Goal: Check status: Check status

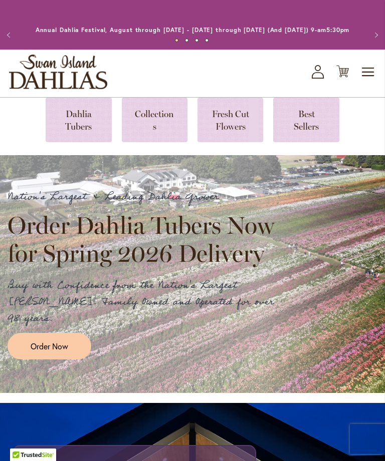
click at [83, 131] on link at bounding box center [79, 120] width 66 height 45
click at [81, 133] on link at bounding box center [79, 120] width 66 height 45
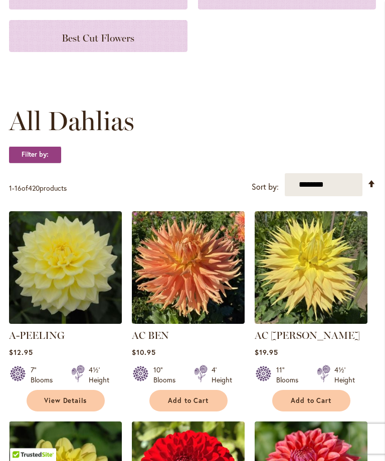
scroll to position [197, 0]
click at [338, 189] on select "**********" at bounding box center [323, 184] width 78 height 23
select select "*****"
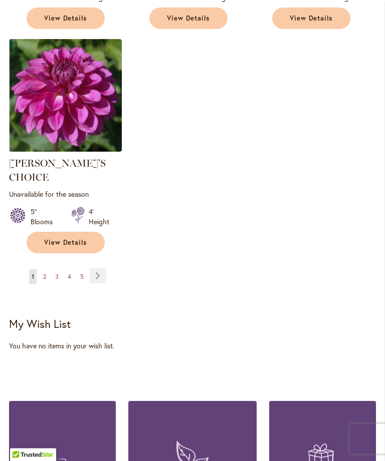
scroll to position [1435, 0]
click at [38, 268] on ul "You're currently reading page 1 Page 2 Page 3 Page 4 Page 5 Page Next" at bounding box center [59, 276] width 101 height 16
click at [43, 269] on link "Page 2" at bounding box center [45, 276] width 8 height 15
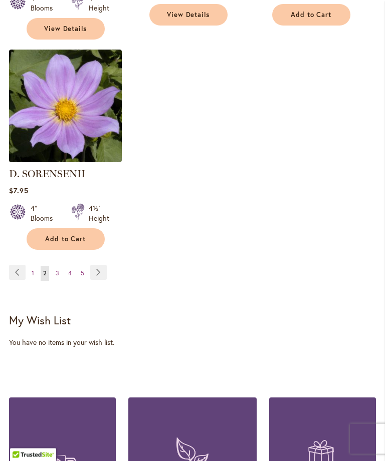
scroll to position [1438, 0]
click at [59, 266] on link "Page 3" at bounding box center [57, 273] width 9 height 15
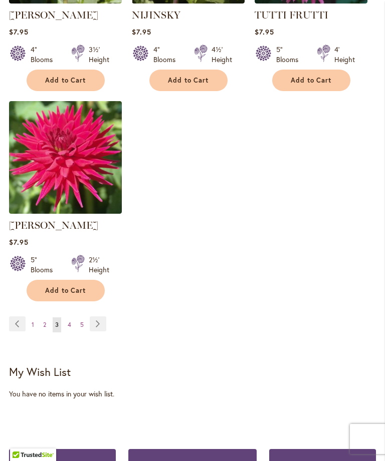
scroll to position [1360, 0]
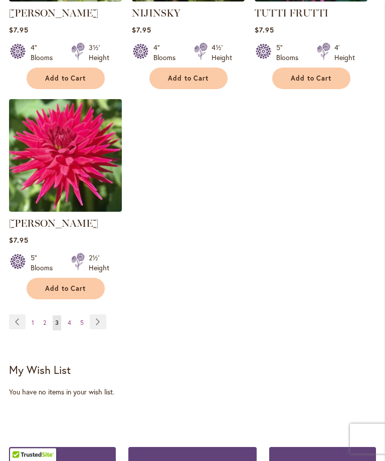
click at [72, 331] on link "Page 4" at bounding box center [69, 323] width 9 height 15
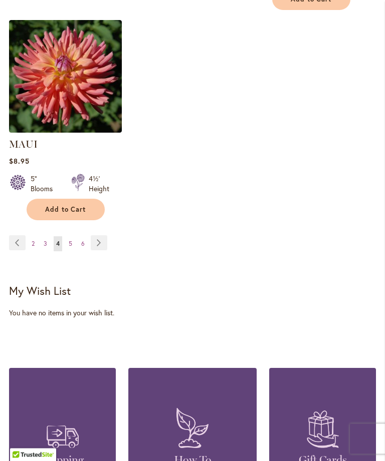
scroll to position [1468, 0]
click at [73, 236] on link "Page 5" at bounding box center [70, 243] width 9 height 15
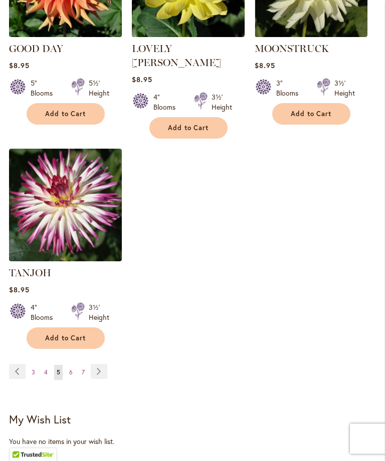
scroll to position [1325, 0]
click at [74, 369] on link "Page 6" at bounding box center [71, 372] width 9 height 15
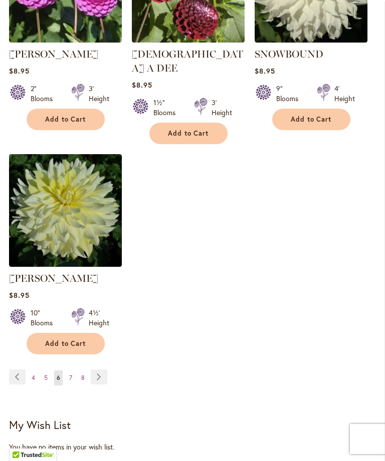
scroll to position [1336, 0]
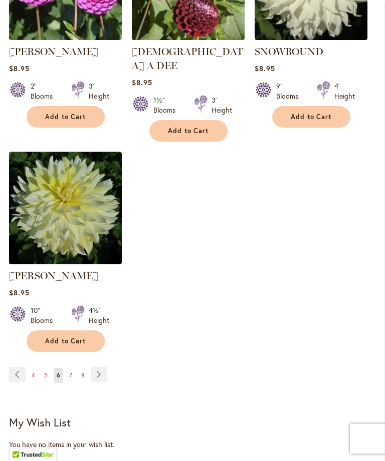
click at [62, 368] on strong "You're currently reading page 6" at bounding box center [58, 375] width 9 height 15
click at [67, 368] on link "Page 7" at bounding box center [71, 375] width 8 height 15
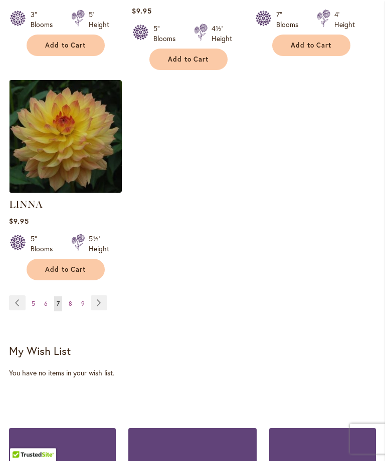
scroll to position [1422, 0]
click at [71, 296] on link "Page 8" at bounding box center [70, 303] width 9 height 15
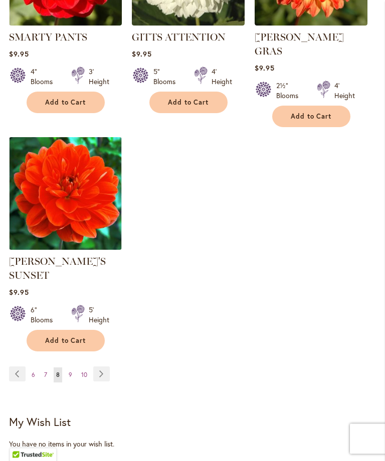
scroll to position [1351, 0]
click at [70, 371] on span "9" at bounding box center [71, 375] width 4 height 8
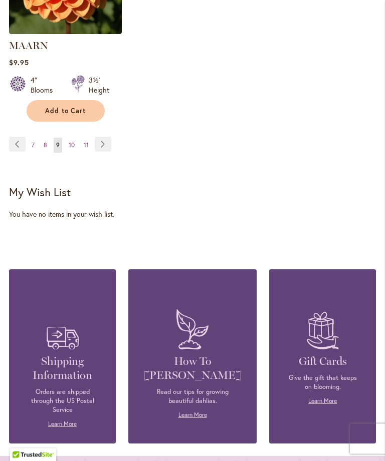
scroll to position [1567, 0]
click at [71, 146] on link "Page 10" at bounding box center [71, 145] width 11 height 15
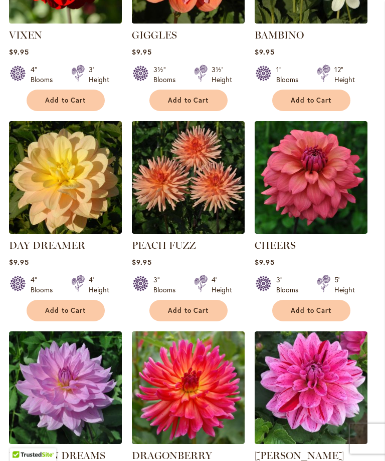
scroll to position [710, 0]
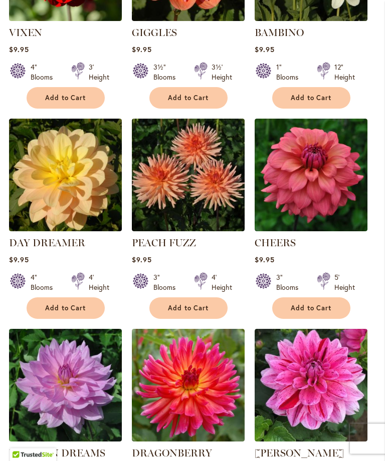
click at [61, 190] on img at bounding box center [65, 175] width 113 height 113
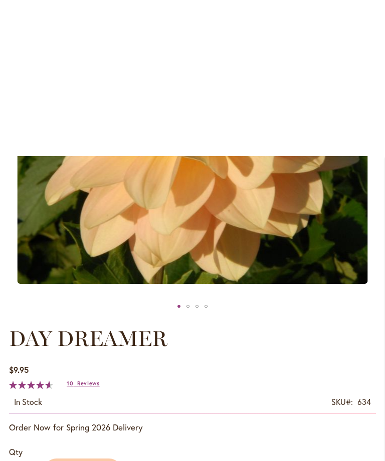
scroll to position [181, 0]
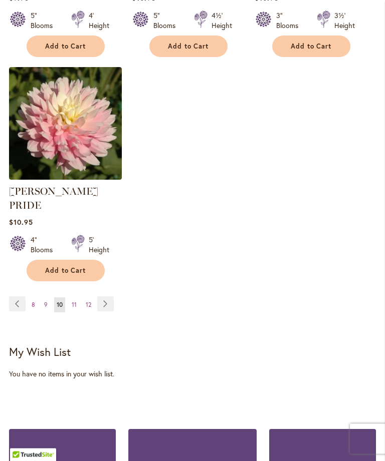
scroll to position [1393, 0]
click at [71, 302] on link "Page 11" at bounding box center [74, 304] width 10 height 15
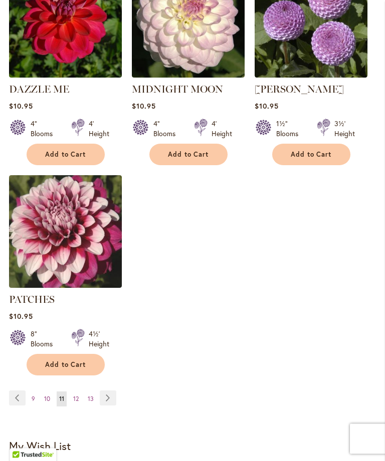
scroll to position [1299, 0]
click at [75, 407] on link "Page 12" at bounding box center [76, 399] width 11 height 15
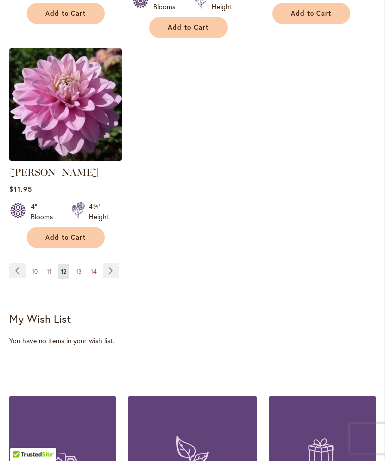
scroll to position [1459, 0]
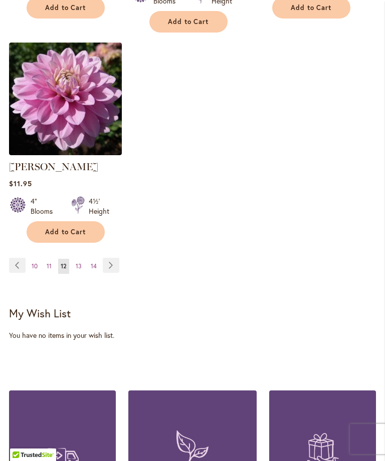
click at [81, 262] on span "13" at bounding box center [79, 266] width 6 height 8
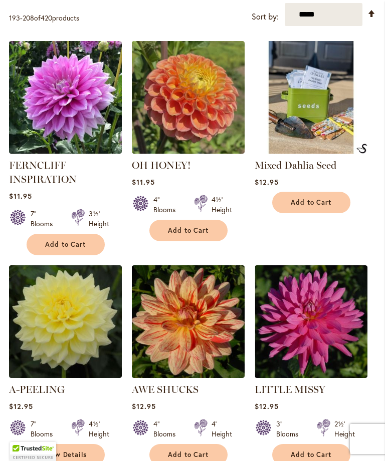
scroll to position [367, 0]
click at [165, 171] on link "OH HONEY!" at bounding box center [161, 165] width 59 height 12
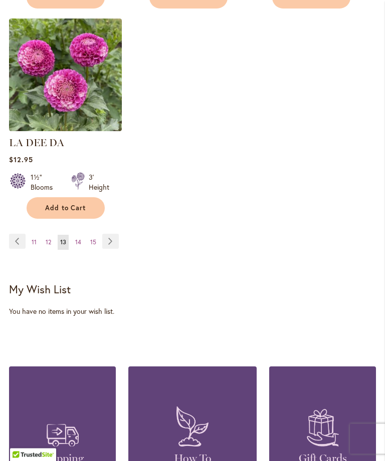
scroll to position [1469, 0]
click at [82, 241] on link "Page 14" at bounding box center [78, 242] width 11 height 15
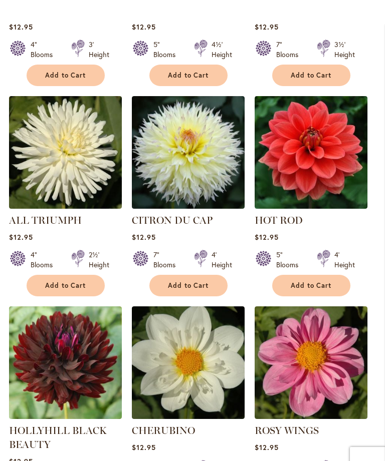
scroll to position [523, 0]
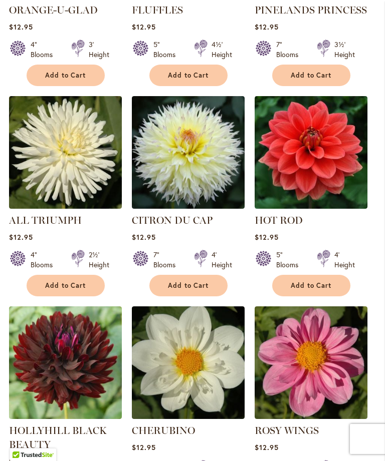
click at [338, 174] on img at bounding box center [310, 152] width 113 height 113
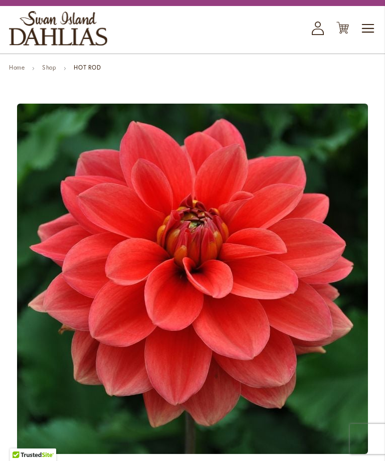
scroll to position [40, 0]
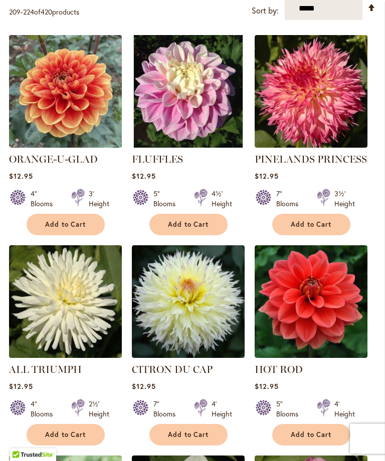
scroll to position [374, 0]
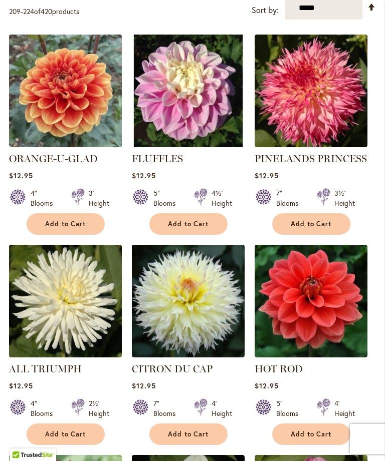
click at [158, 165] on link "FLUFFLES" at bounding box center [157, 159] width 51 height 12
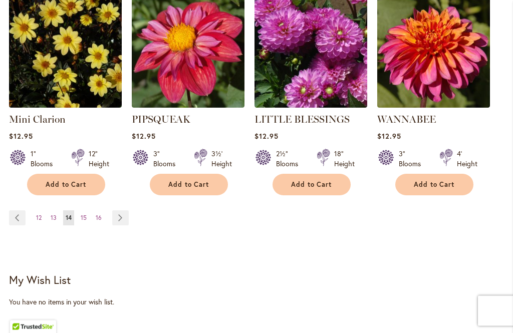
scroll to position [1060, 0]
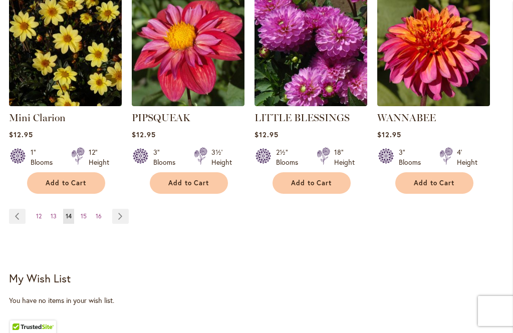
click at [84, 217] on span "15" at bounding box center [84, 216] width 6 height 8
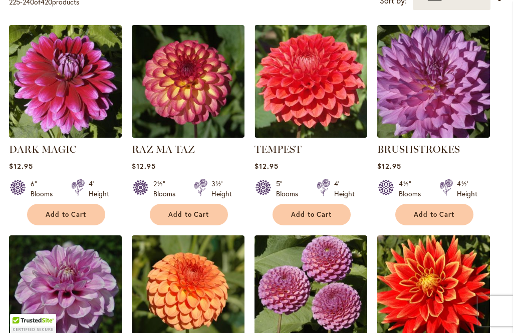
scroll to position [384, 0]
click at [175, 155] on link "RAZ MA TAZ" at bounding box center [163, 149] width 63 height 12
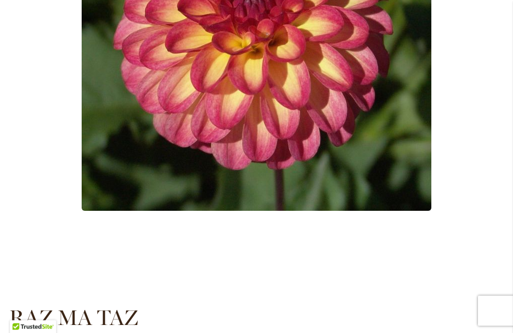
scroll to position [332, 0]
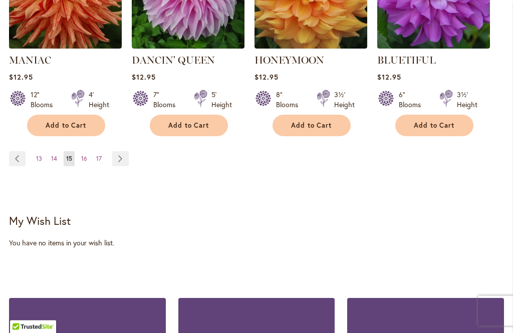
scroll to position [1115, 0]
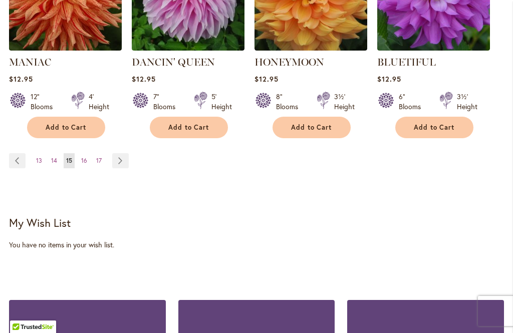
click at [87, 153] on link "Page 16" at bounding box center [84, 160] width 11 height 15
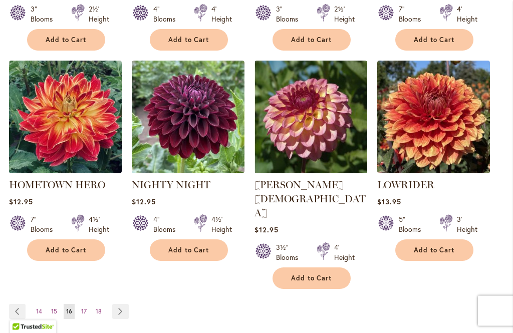
scroll to position [981, 0]
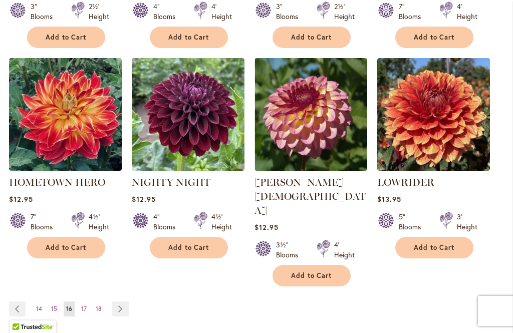
click at [83, 305] on span "17" at bounding box center [84, 309] width 6 height 8
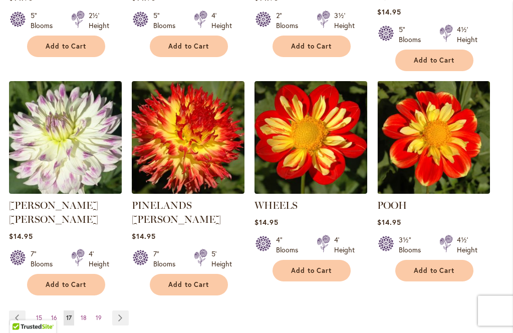
scroll to position [1000, 0]
click at [82, 314] on span "18" at bounding box center [84, 318] width 6 height 8
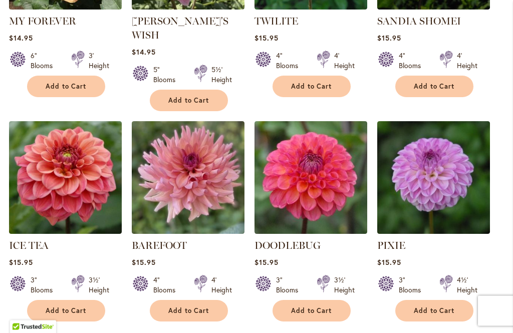
scroll to position [946, 0]
click at [44, 201] on img at bounding box center [65, 177] width 113 height 113
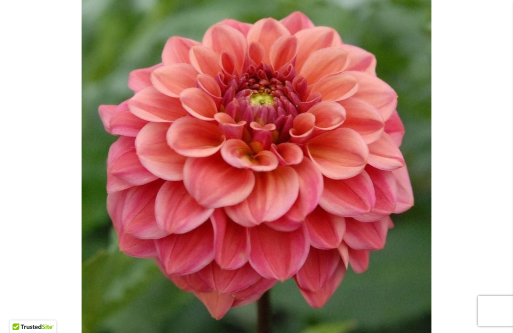
scroll to position [214, 0]
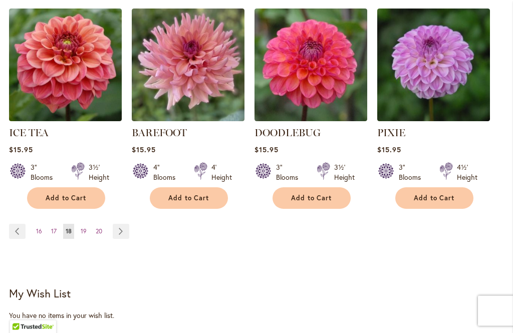
scroll to position [1059, 0]
click at [82, 224] on link "Page 19" at bounding box center [83, 231] width 11 height 15
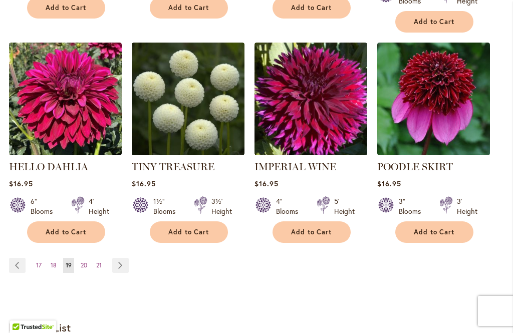
scroll to position [1042, 0]
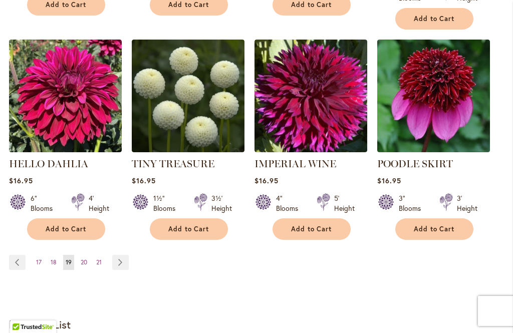
click at [82, 258] on span "20" at bounding box center [84, 262] width 7 height 8
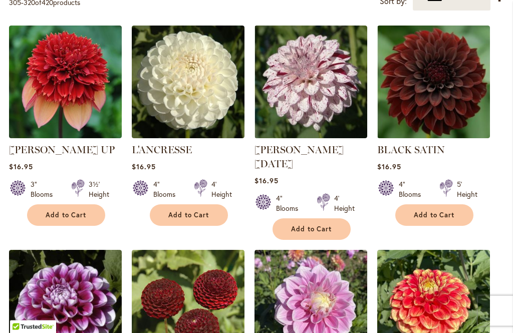
scroll to position [384, 0]
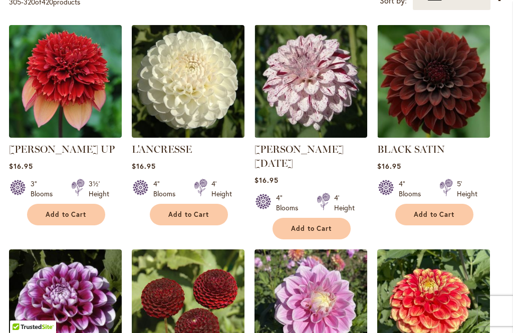
click at [413, 152] on link "BLACK SATIN" at bounding box center [411, 149] width 68 height 12
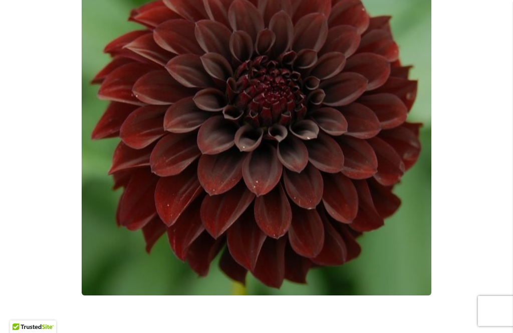
scroll to position [255, 0]
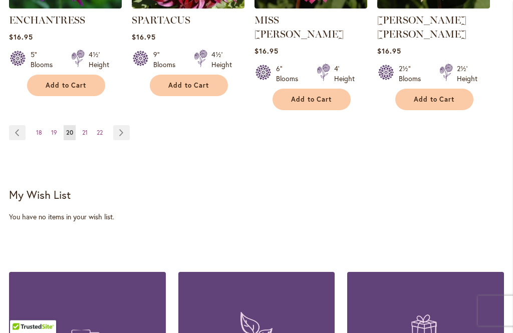
scroll to position [1173, 0]
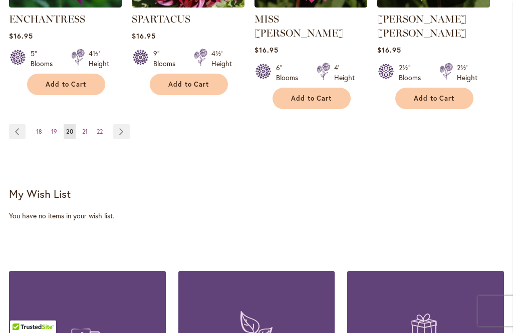
click at [84, 128] on span "21" at bounding box center [85, 132] width 6 height 8
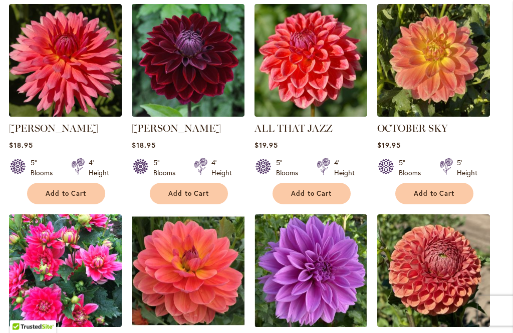
scroll to position [839, 0]
click at [305, 122] on link "ALL THAT JAZZ" at bounding box center [293, 128] width 78 height 12
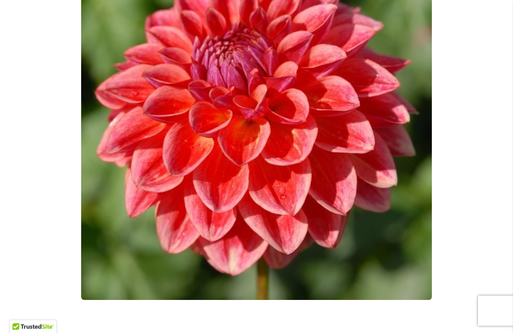
scroll to position [246, 0]
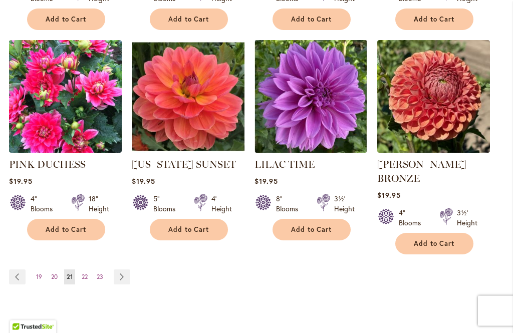
scroll to position [1013, 0]
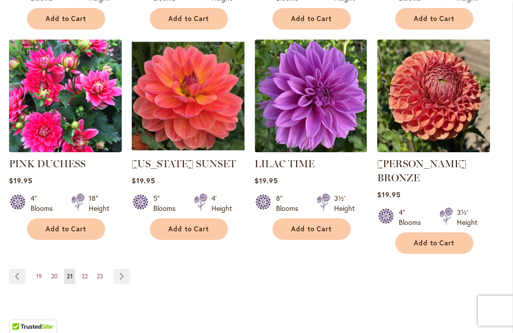
click at [85, 273] on span "22" at bounding box center [85, 277] width 6 height 8
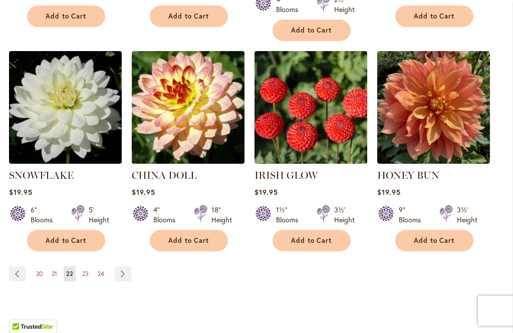
scroll to position [1002, 0]
click at [87, 270] on span "23" at bounding box center [85, 274] width 7 height 8
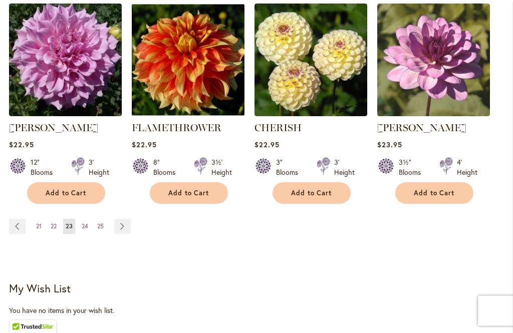
scroll to position [1036, 0]
click at [88, 226] on span "24" at bounding box center [85, 226] width 7 height 8
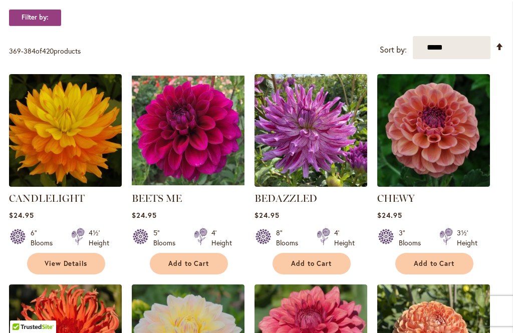
scroll to position [334, 0]
click at [398, 203] on link "CHEWY" at bounding box center [396, 198] width 38 height 12
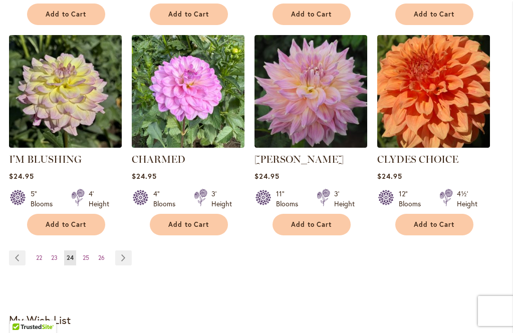
scroll to position [1007, 0]
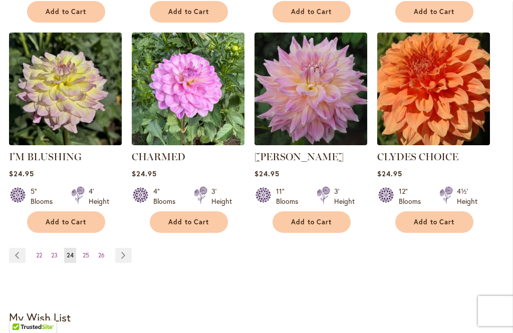
click at [83, 258] on span "25" at bounding box center [86, 255] width 7 height 8
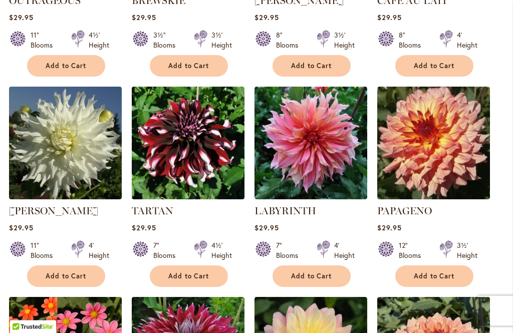
scroll to position [743, 0]
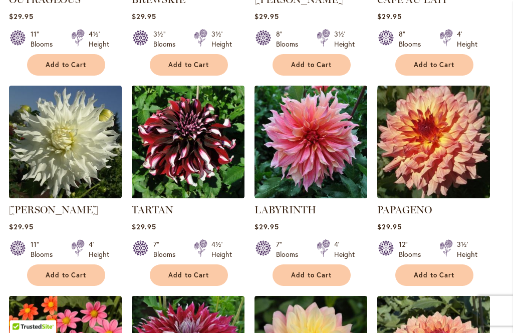
click at [155, 206] on link "TARTAN" at bounding box center [153, 210] width 42 height 12
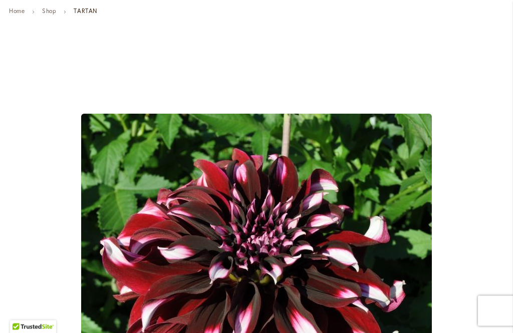
scroll to position [80, 0]
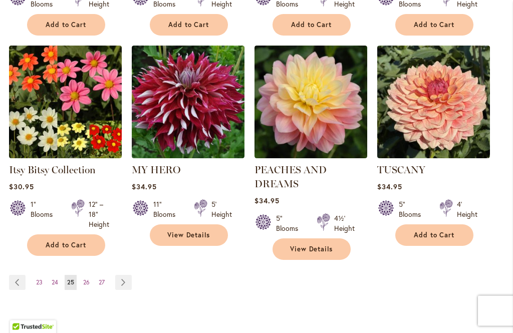
scroll to position [994, 0]
click at [87, 286] on span "26" at bounding box center [86, 282] width 7 height 8
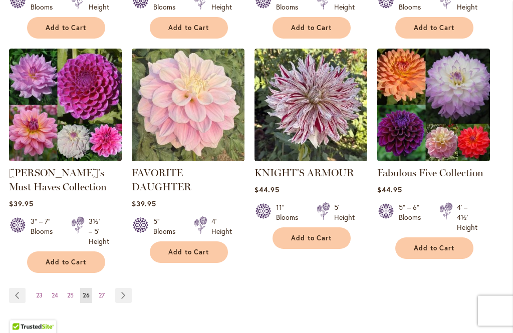
scroll to position [1005, 0]
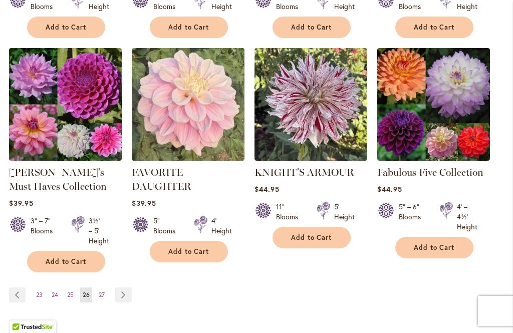
click at [99, 291] on span "27" at bounding box center [102, 295] width 6 height 8
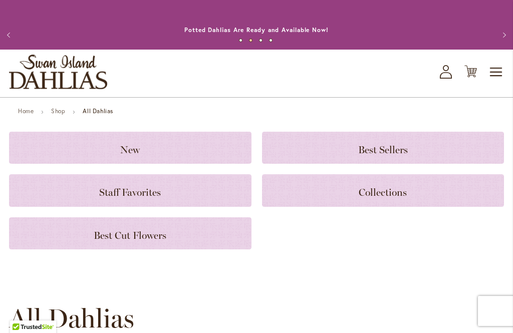
click at [445, 74] on icon "My Account" at bounding box center [446, 72] width 12 height 14
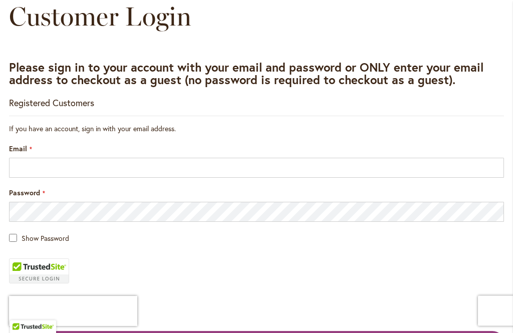
scroll to position [118, 0]
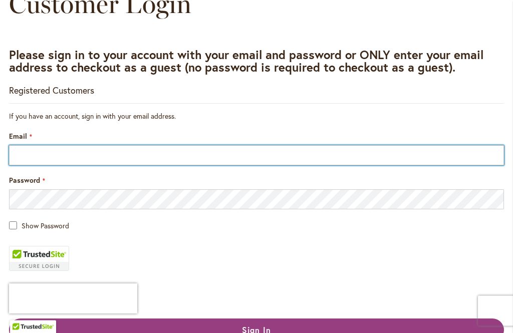
click at [120, 164] on input "Email" at bounding box center [256, 156] width 495 height 20
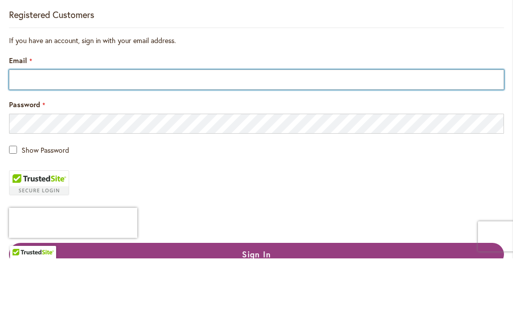
scroll to position [194, 0]
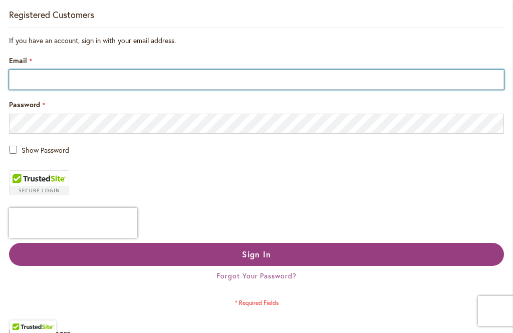
type input "**********"
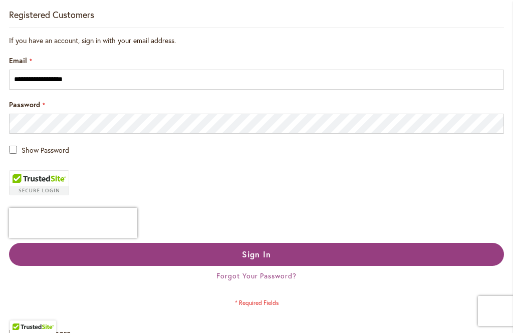
click at [228, 255] on button "Sign In" at bounding box center [256, 254] width 495 height 23
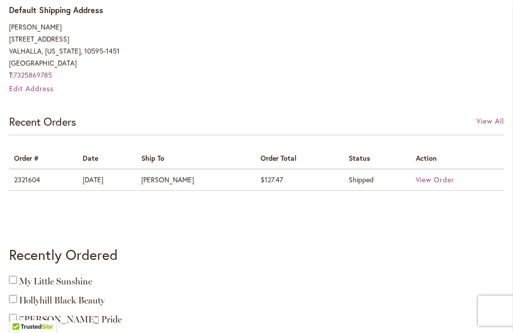
scroll to position [454, 0]
click at [435, 181] on span "View Order" at bounding box center [435, 180] width 39 height 10
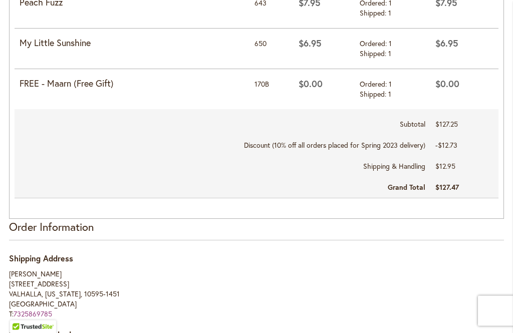
scroll to position [868, 0]
